Goal: Use online tool/utility: Utilize a website feature to perform a specific function

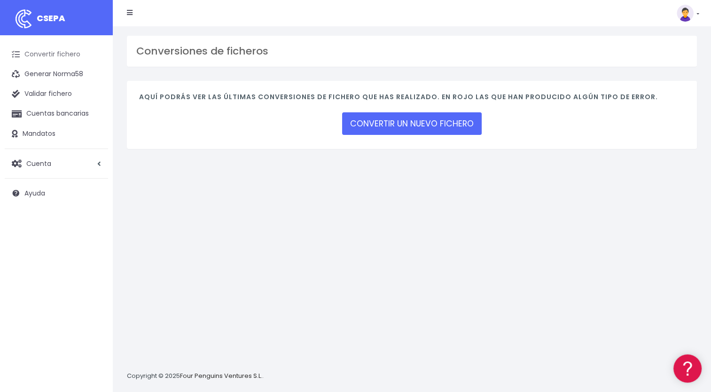
click at [65, 58] on link "Convertir fichero" at bounding box center [56, 55] width 103 height 20
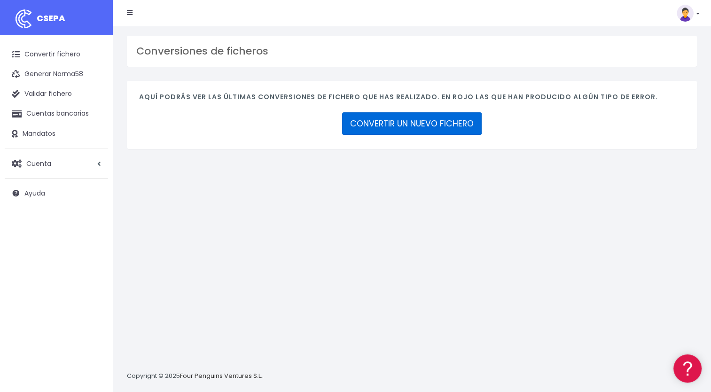
click at [387, 124] on link "CONVERTIR UN NUEVO FICHERO" at bounding box center [412, 123] width 140 height 23
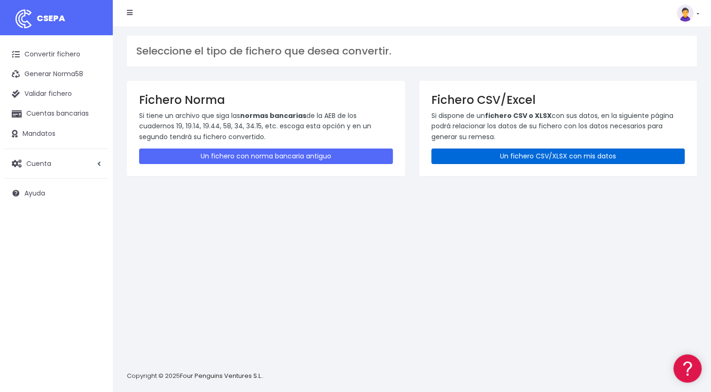
click at [530, 159] on link "Un fichero CSV/XLSX con mis datos" at bounding box center [558, 156] width 254 height 16
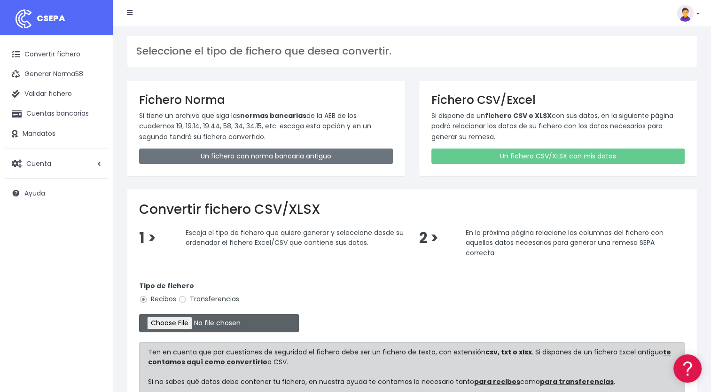
click at [180, 323] on input "file" at bounding box center [219, 323] width 160 height 18
click at [175, 316] on input "file" at bounding box center [219, 323] width 160 height 18
type input "C:\fakepath\BRUNED.csv"
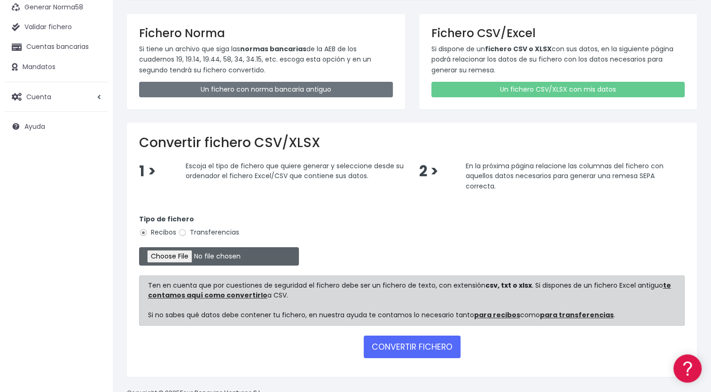
scroll to position [91, 0]
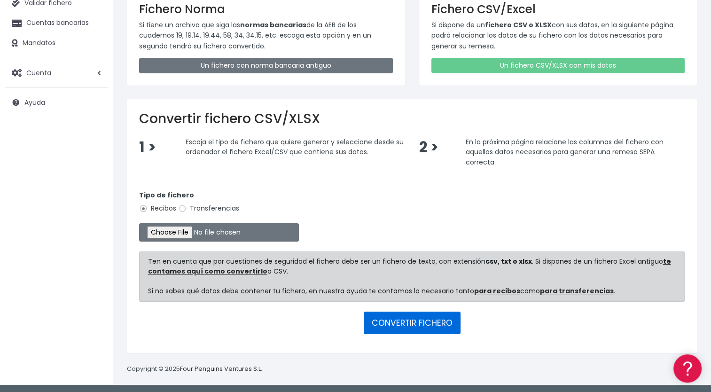
click at [443, 327] on button "CONVERTIR FICHERO" at bounding box center [412, 323] width 97 height 23
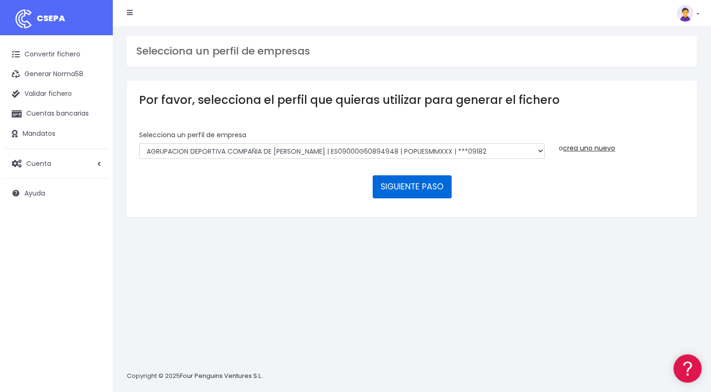
click at [417, 188] on button "SIGUIENTE PASO" at bounding box center [412, 186] width 79 height 23
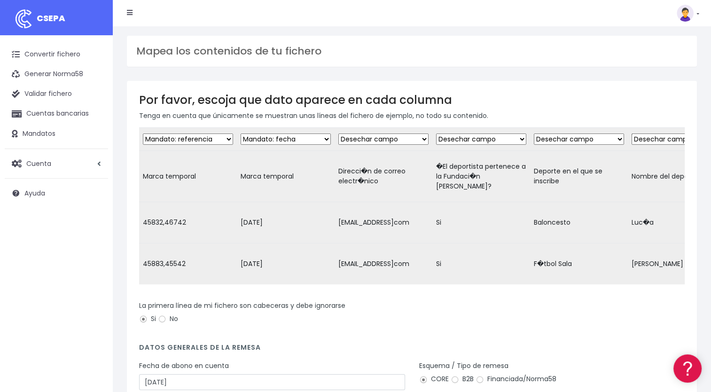
scroll to position [112, 0]
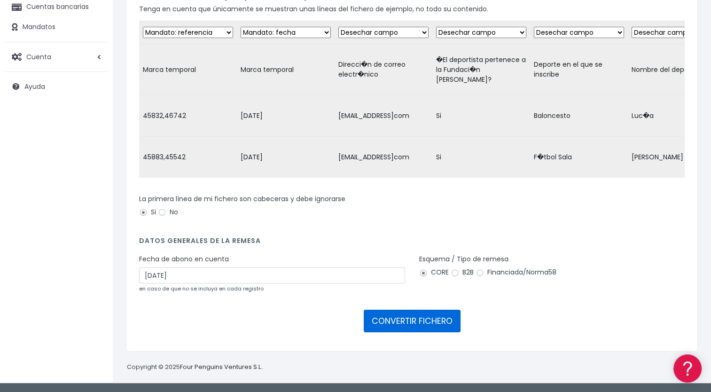
click at [445, 329] on button "CONVERTIR FICHERO" at bounding box center [412, 321] width 97 height 23
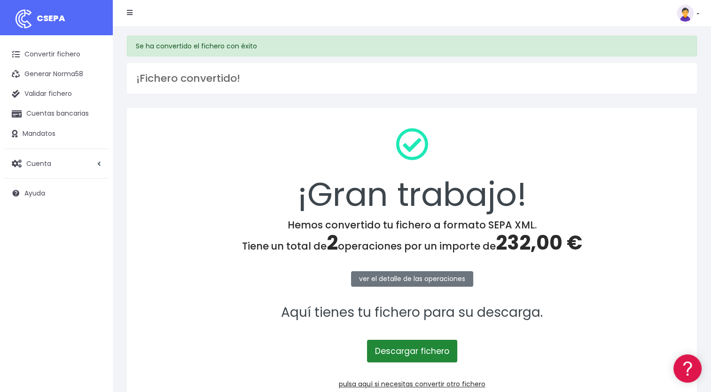
click at [411, 352] on link "Descargar fichero" at bounding box center [412, 351] width 90 height 23
